Goal: Information Seeking & Learning: Learn about a topic

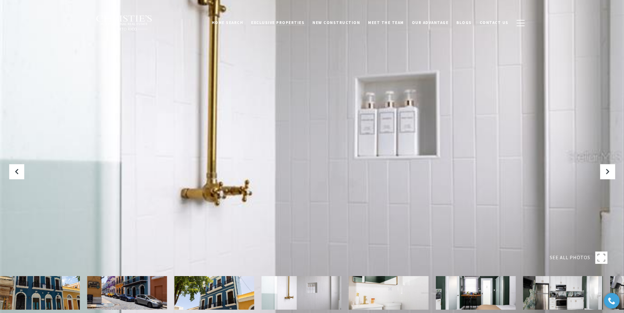
click at [287, 21] on span "Exclusive Properties" at bounding box center [277, 22] width 53 height 5
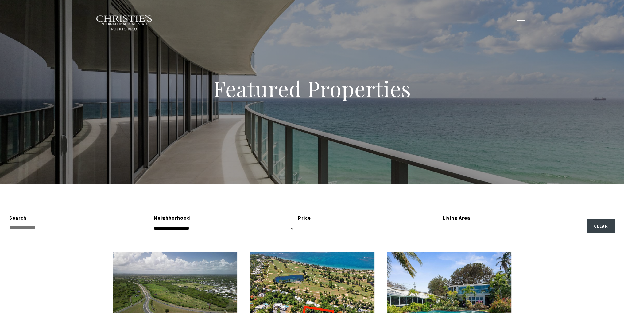
type input "**********"
type input "*********"
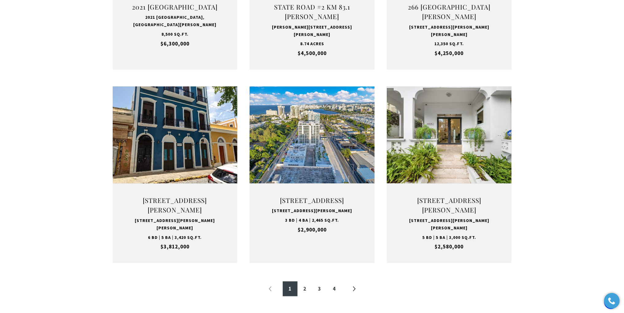
scroll to position [552, 0]
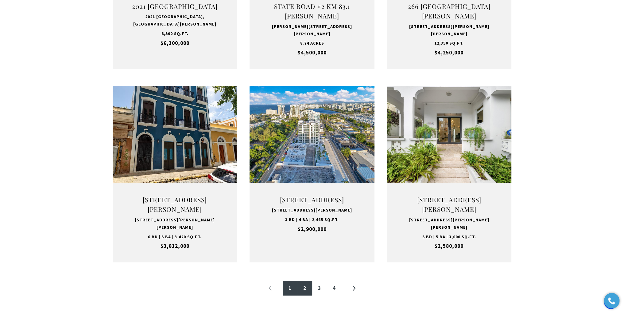
click at [303, 287] on link "2" at bounding box center [304, 287] width 15 height 15
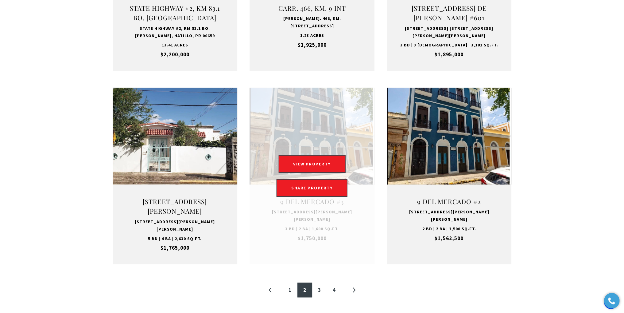
scroll to position [551, 0]
click at [297, 107] on link "Open this option" at bounding box center [312, 175] width 125 height 176
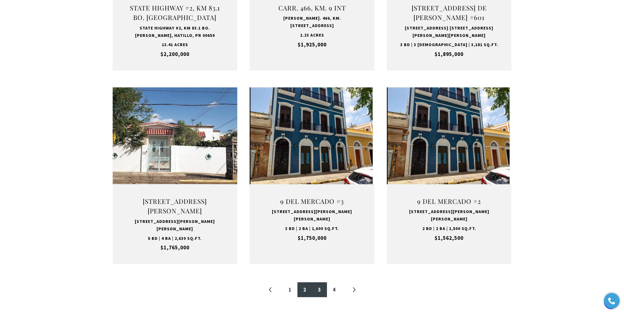
click at [317, 282] on link "3" at bounding box center [319, 289] width 15 height 15
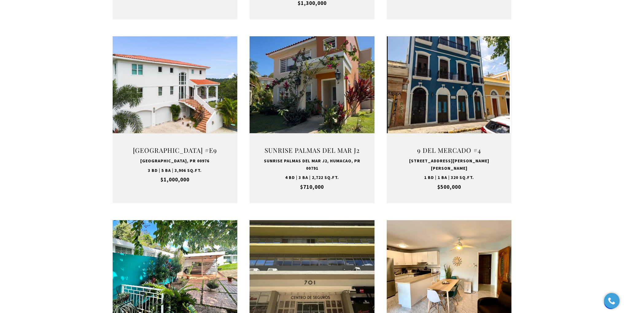
scroll to position [399, 0]
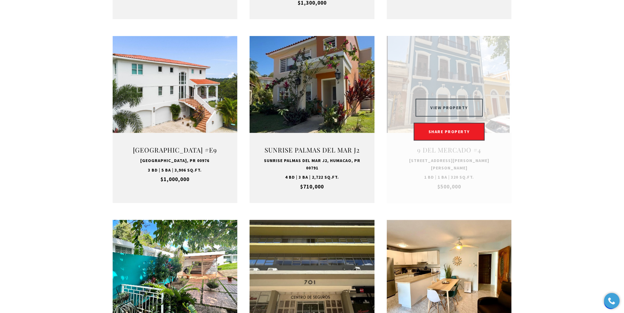
click at [452, 116] on button "VIEW PROPERTY" at bounding box center [449, 108] width 67 height 18
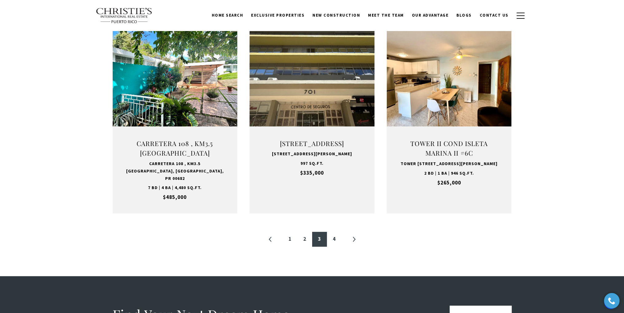
scroll to position [589, 0]
click at [291, 247] on link "1" at bounding box center [290, 239] width 15 height 15
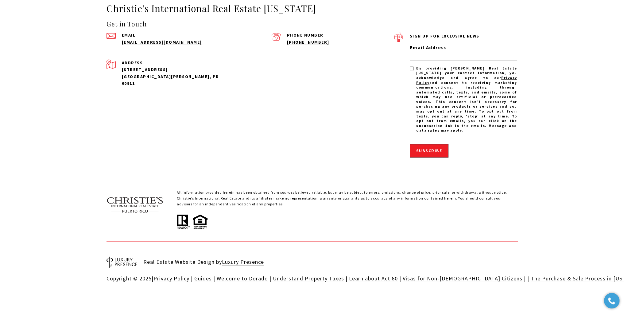
scroll to position [1183, 0]
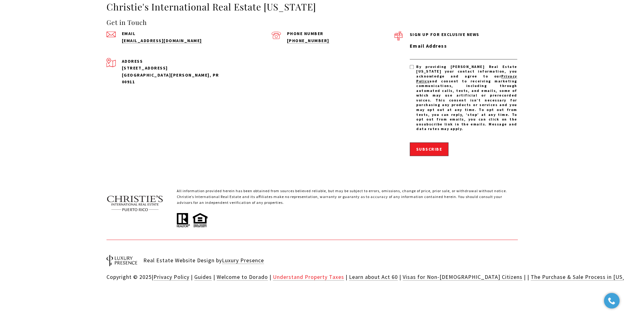
click at [292, 273] on link "Understand Property Taxes" at bounding box center [308, 276] width 71 height 7
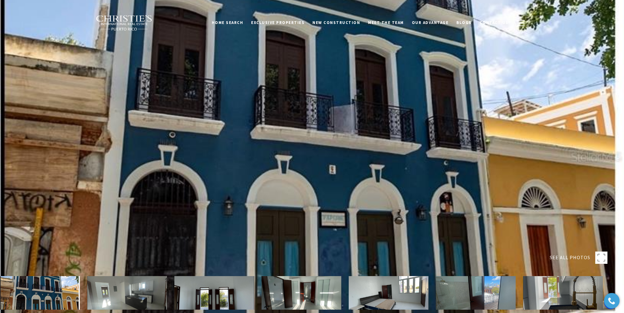
click at [144, 288] on img at bounding box center [127, 292] width 80 height 33
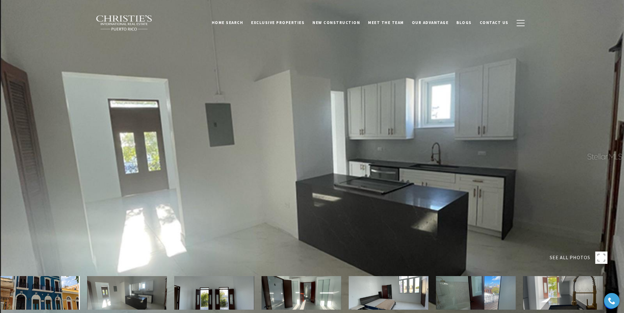
click at [210, 298] on img at bounding box center [214, 292] width 80 height 33
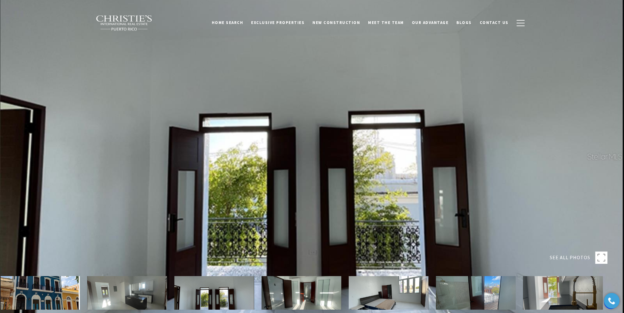
click at [302, 299] on img at bounding box center [302, 292] width 80 height 33
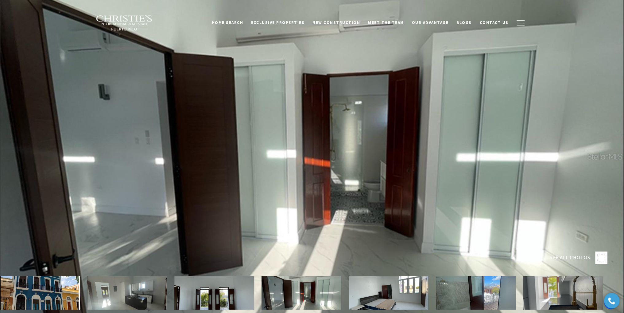
click at [392, 293] on img at bounding box center [389, 292] width 80 height 33
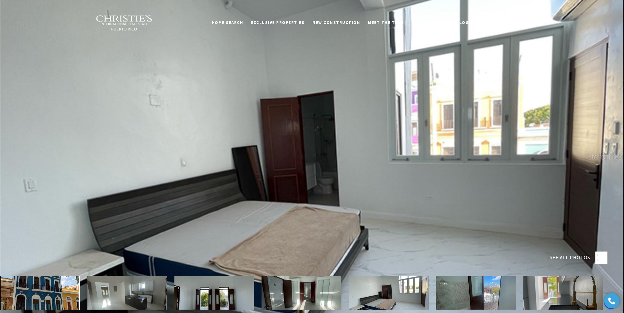
click at [454, 293] on img at bounding box center [476, 292] width 80 height 33
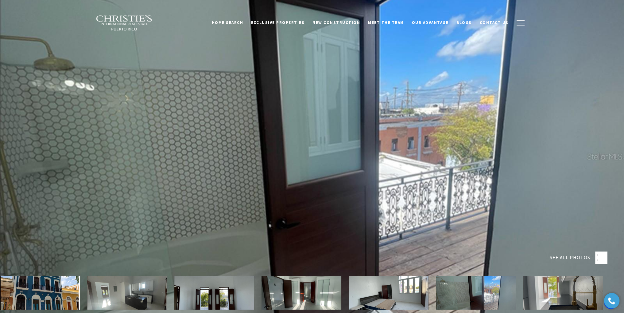
click at [558, 295] on img at bounding box center [563, 292] width 80 height 33
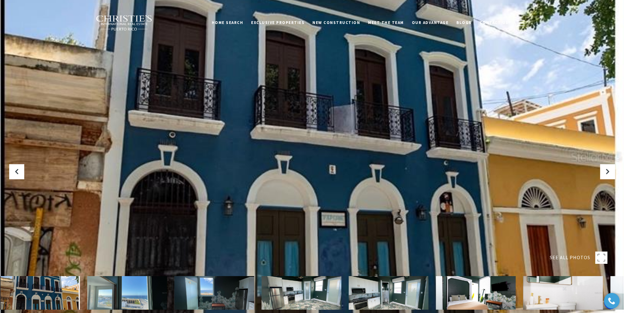
click at [95, 297] on img at bounding box center [127, 292] width 80 height 33
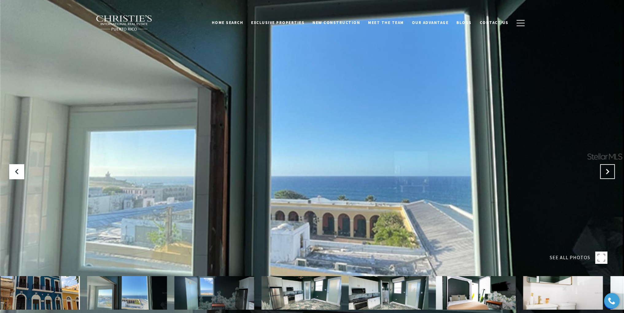
click at [610, 174] on button "Next Slide" at bounding box center [607, 171] width 15 height 15
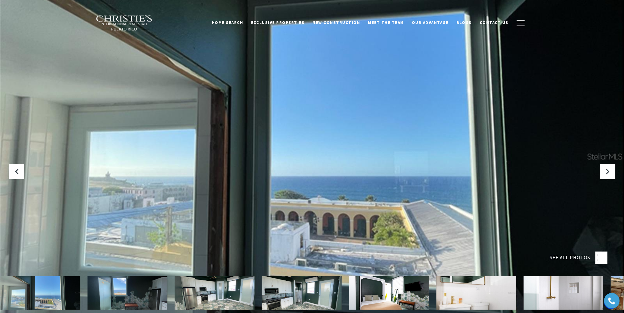
click at [145, 292] on img at bounding box center [127, 292] width 80 height 33
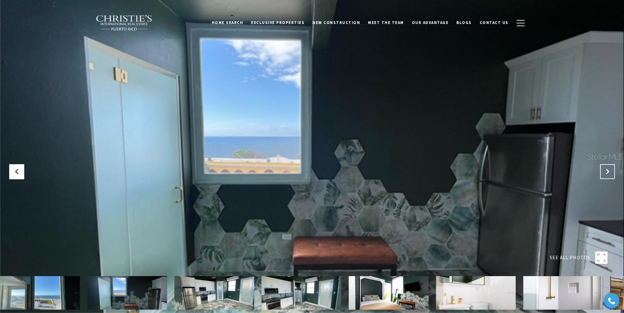
click at [606, 167] on button "Next Slide" at bounding box center [607, 171] width 15 height 15
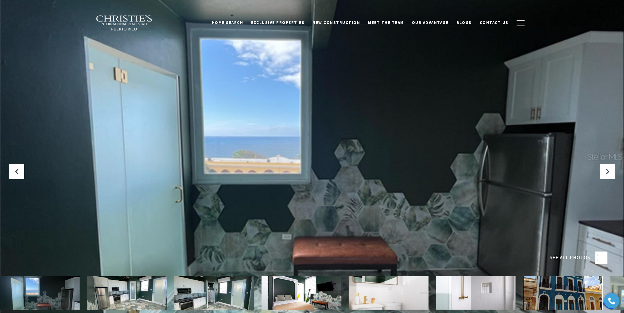
click at [317, 295] on img at bounding box center [302, 292] width 80 height 33
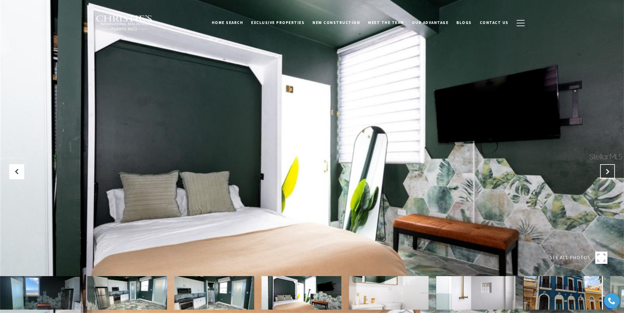
click at [606, 170] on icon "Next Slide" at bounding box center [607, 171] width 6 height 6
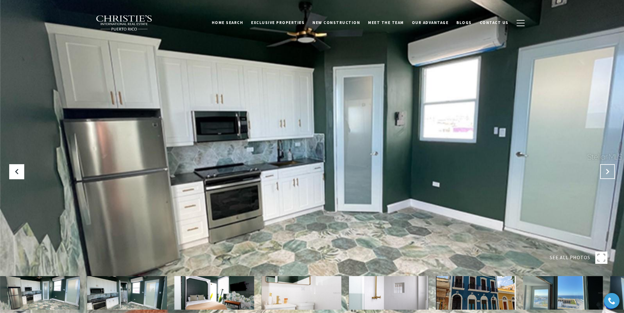
click at [606, 170] on icon "Next Slide" at bounding box center [607, 171] width 6 height 6
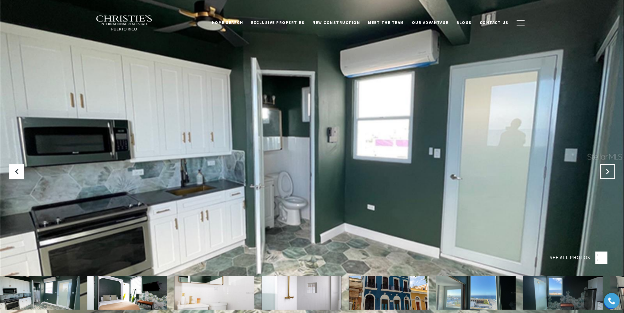
click at [606, 170] on icon "Next Slide" at bounding box center [607, 171] width 6 height 6
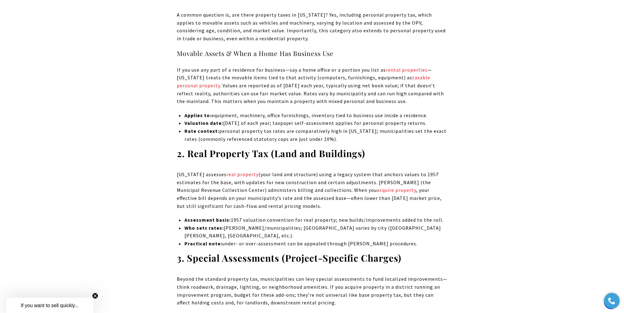
scroll to position [982, 0]
